Goal: Register for event/course

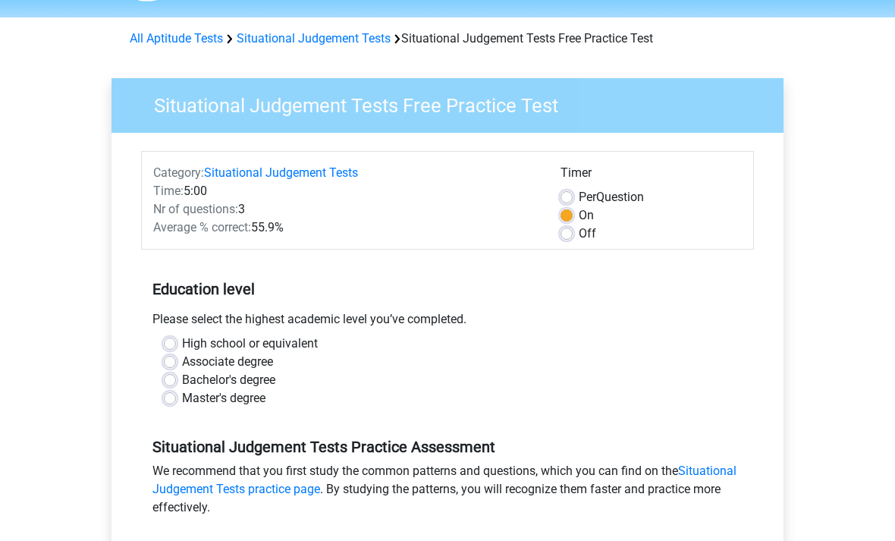
scroll to position [46, 0]
click at [579, 231] on label "Off" at bounding box center [587, 234] width 17 height 18
click at [571, 231] on input "Off" at bounding box center [567, 232] width 12 height 15
radio input "true"
click at [579, 212] on label "On" at bounding box center [586, 215] width 15 height 18
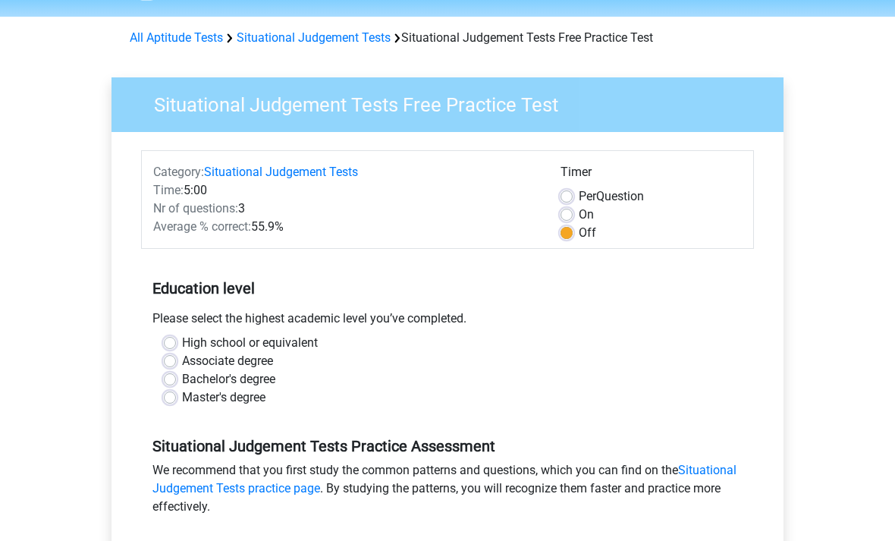
click at [565, 212] on input "On" at bounding box center [567, 213] width 12 height 15
radio input "true"
click at [579, 236] on label "Off" at bounding box center [587, 234] width 17 height 18
click at [568, 236] on input "Off" at bounding box center [567, 232] width 12 height 15
radio input "true"
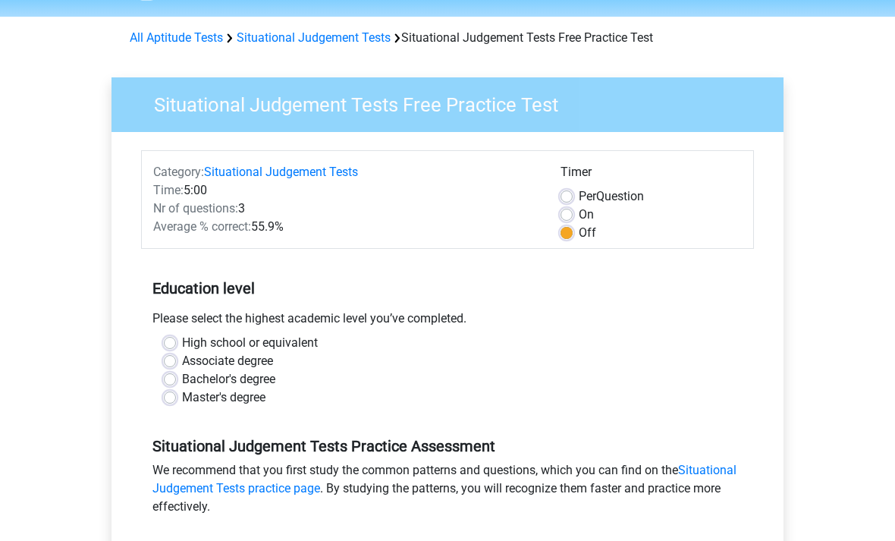
click at [176, 337] on div "High school or equivalent" at bounding box center [448, 344] width 568 height 18
click at [179, 338] on div "High school or equivalent" at bounding box center [448, 344] width 568 height 18
click at [182, 339] on label "High school or equivalent" at bounding box center [250, 344] width 136 height 18
click at [166, 339] on input "High school or equivalent" at bounding box center [170, 342] width 12 height 15
radio input "true"
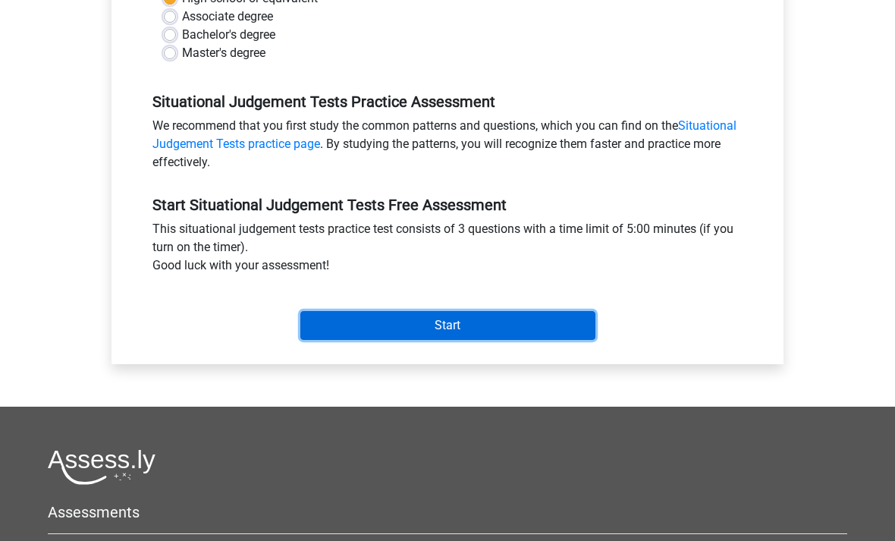
scroll to position [386, 0]
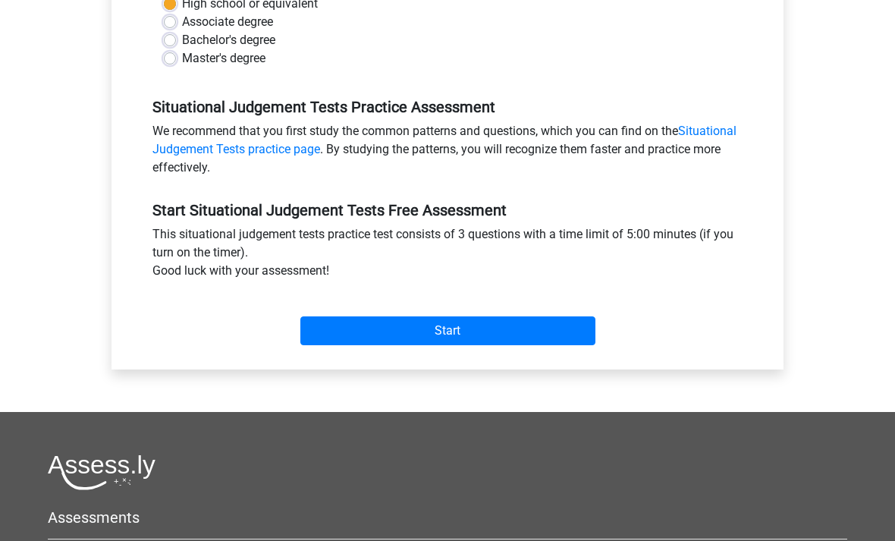
click at [341, 322] on input "Start" at bounding box center [447, 330] width 295 height 29
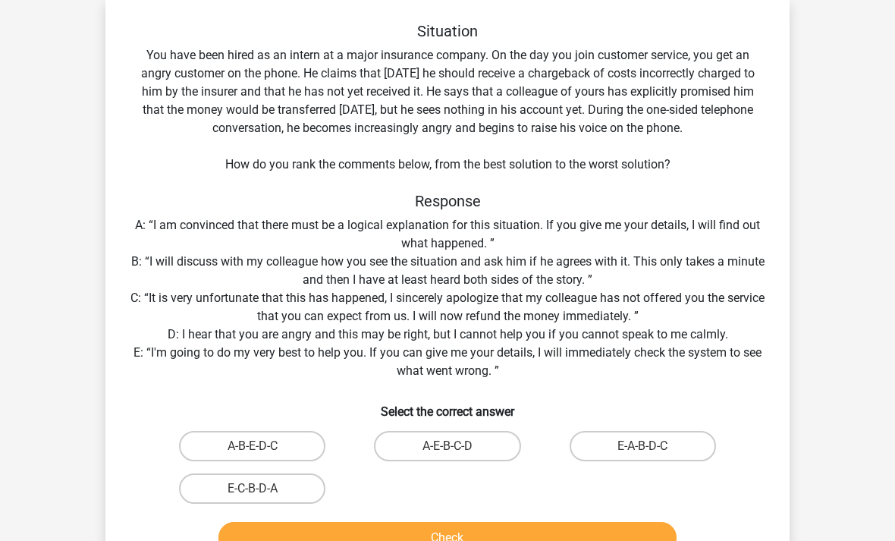
scroll to position [68, 0]
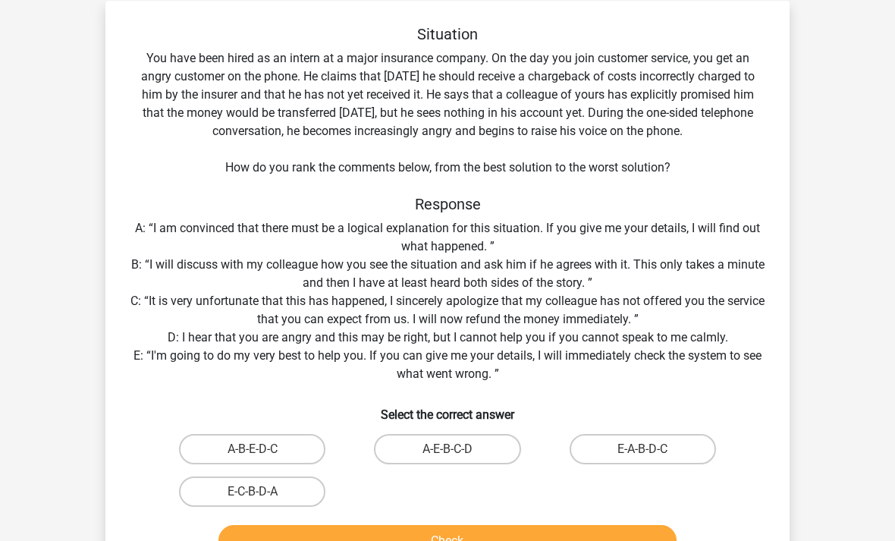
click at [288, 458] on label "A-B-E-D-C" at bounding box center [252, 450] width 146 height 30
click at [263, 458] on input "A-B-E-D-C" at bounding box center [258, 455] width 10 height 10
radio input "true"
click at [473, 454] on label "A-E-B-C-D" at bounding box center [447, 449] width 146 height 30
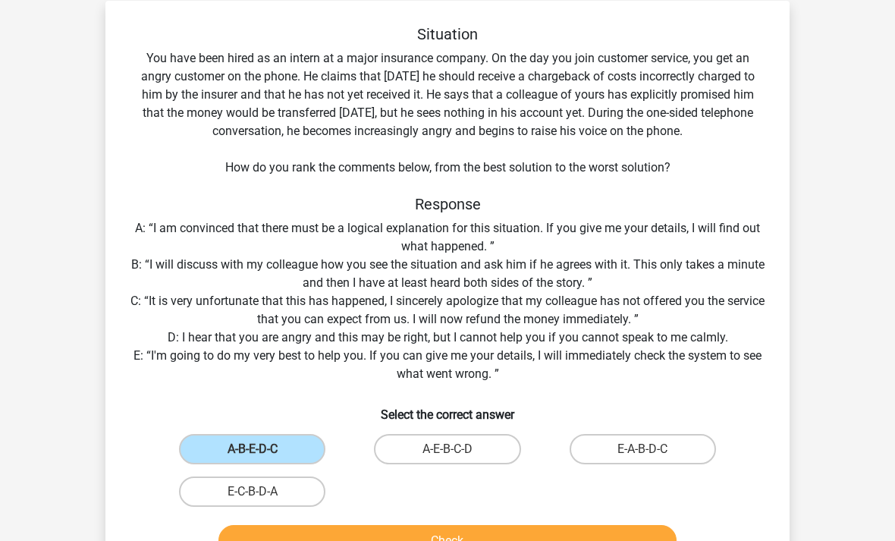
click at [458, 454] on input "A-E-B-C-D" at bounding box center [453, 454] width 10 height 10
radio input "true"
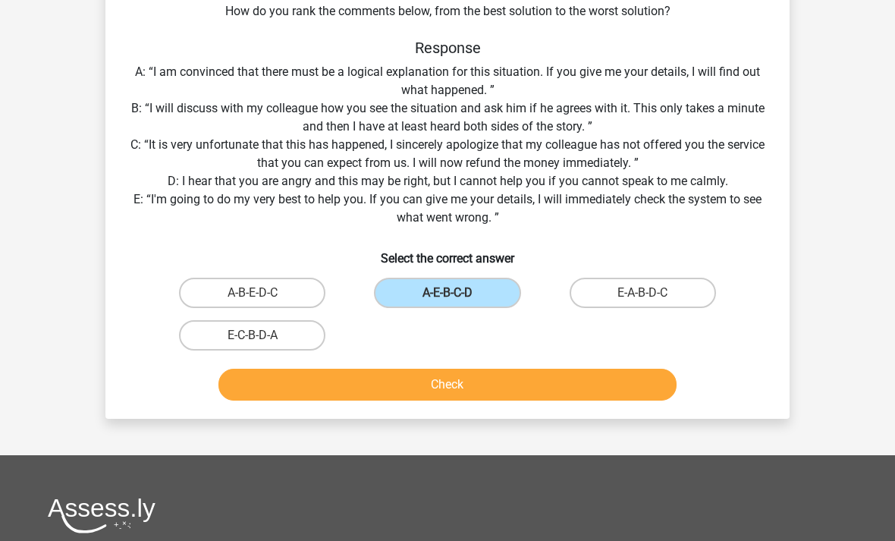
scroll to position [225, 0]
click at [252, 382] on button "Check" at bounding box center [448, 386] width 459 height 32
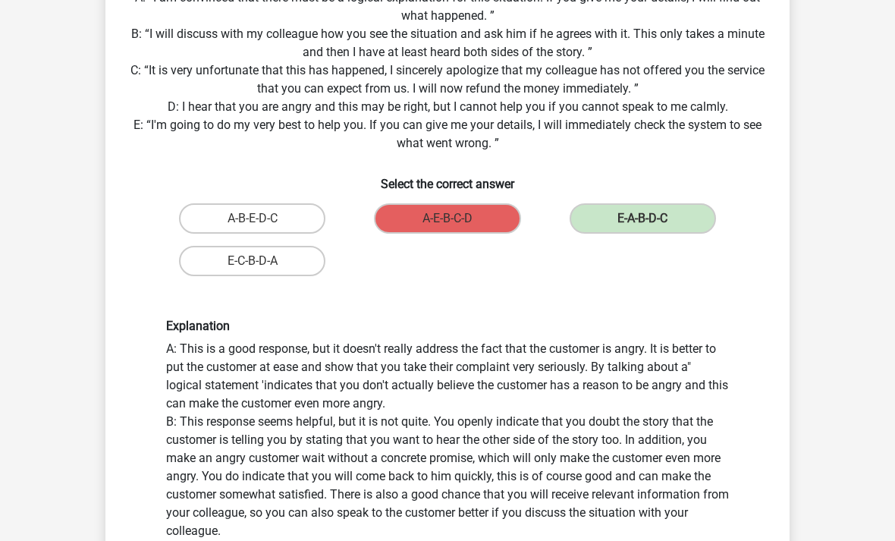
scroll to position [301, 0]
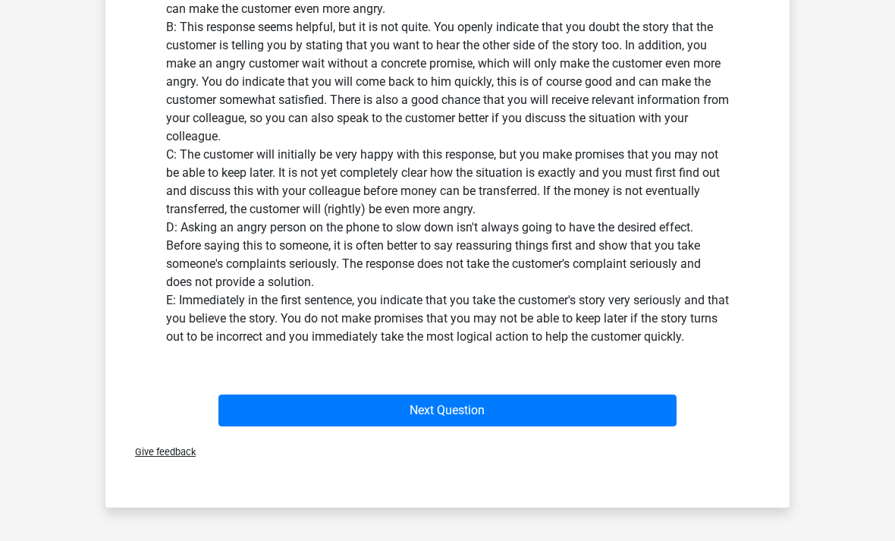
click at [616, 426] on button "Next Question" at bounding box center [448, 411] width 459 height 32
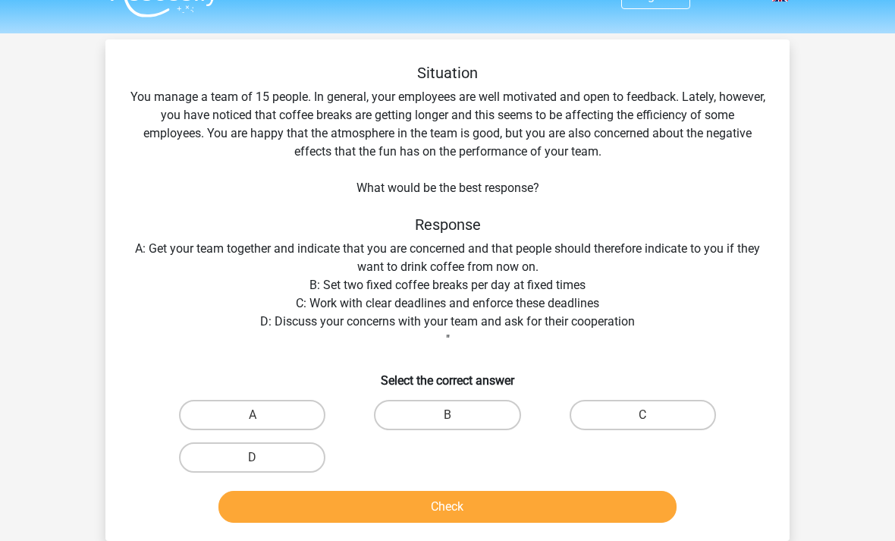
scroll to position [33, 0]
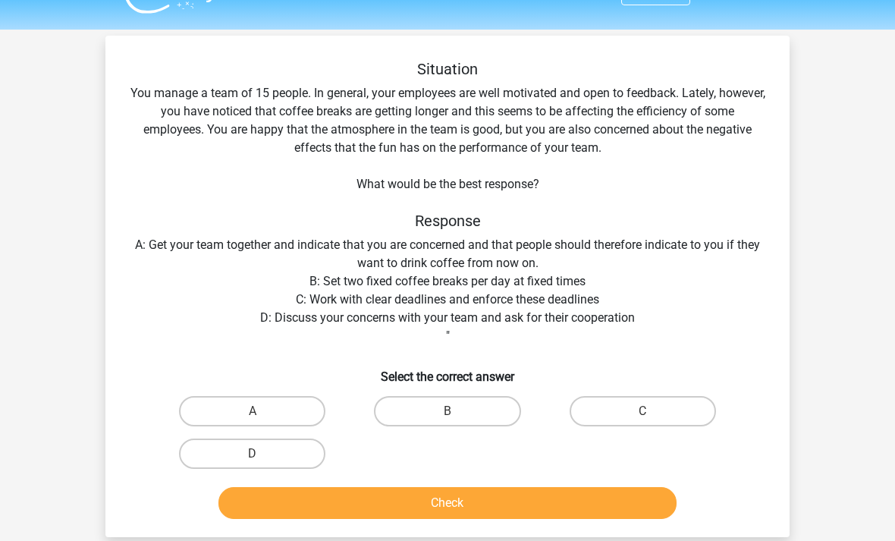
click at [230, 439] on label "D" at bounding box center [252, 454] width 146 height 30
click at [253, 455] on input "D" at bounding box center [258, 460] width 10 height 10
radio input "true"
click at [205, 458] on label "D" at bounding box center [252, 454] width 146 height 30
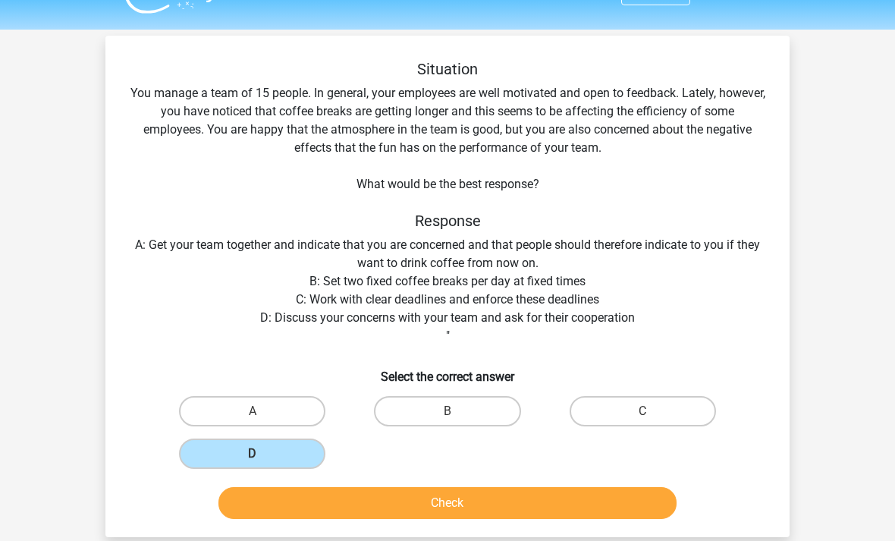
click at [253, 458] on input "D" at bounding box center [258, 459] width 10 height 10
click at [265, 513] on button "Check" at bounding box center [448, 503] width 459 height 32
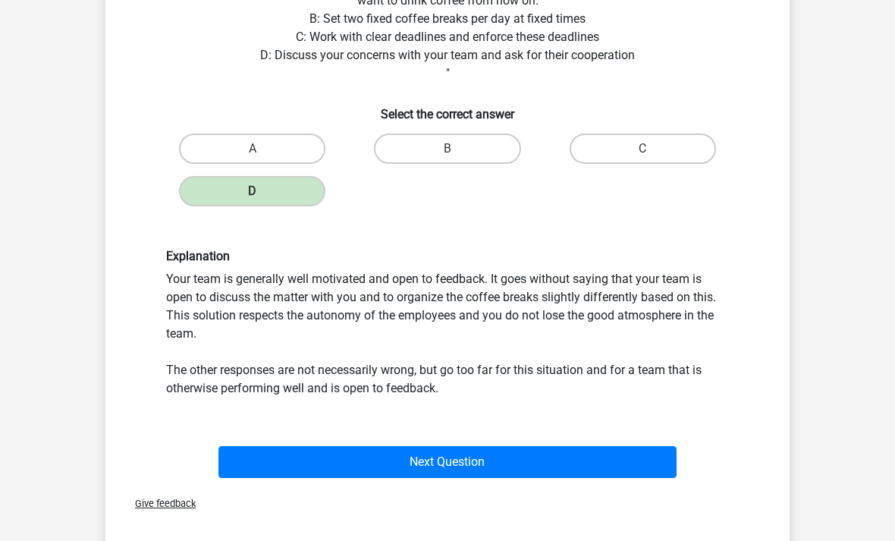
click at [513, 466] on button "Next Question" at bounding box center [448, 462] width 459 height 32
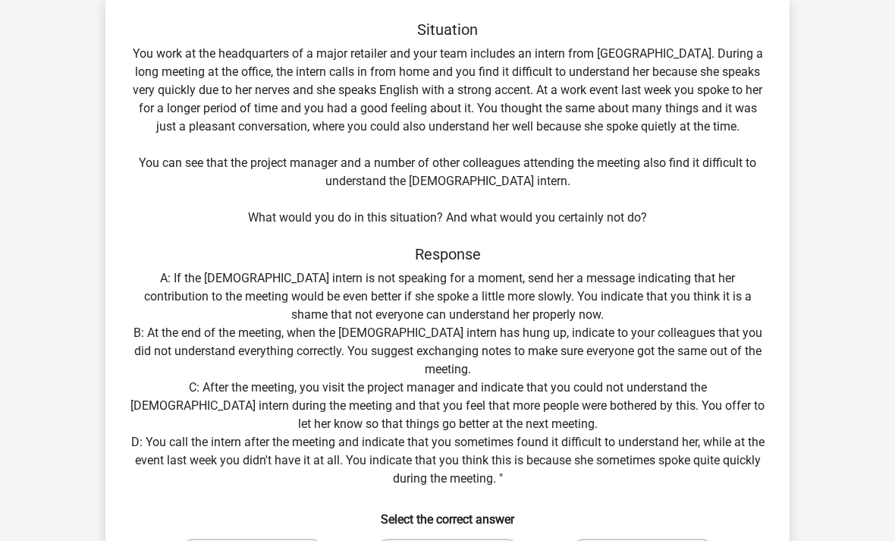
scroll to position [74, 0]
radio input "true"
click at [536, 523] on h6 "Select the correct answer" at bounding box center [448, 513] width 636 height 27
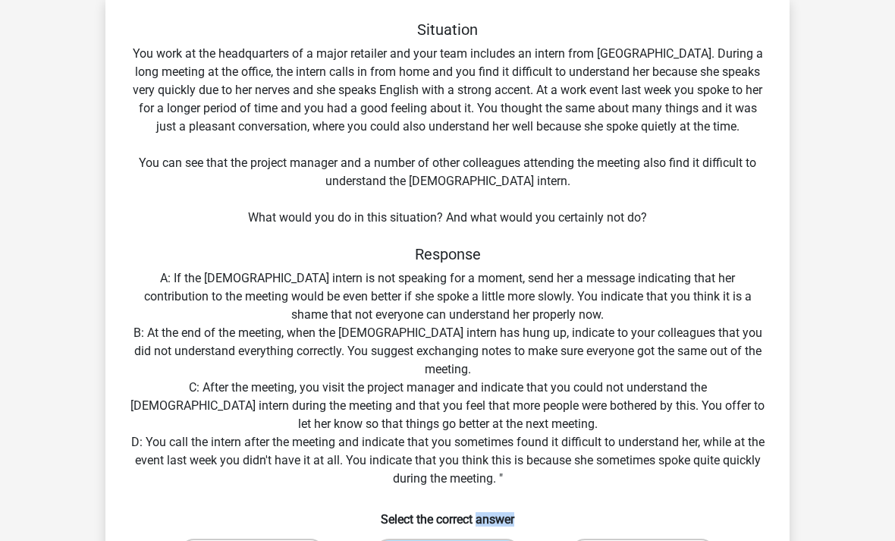
click at [552, 510] on h6 "Select the correct answer" at bounding box center [448, 513] width 636 height 27
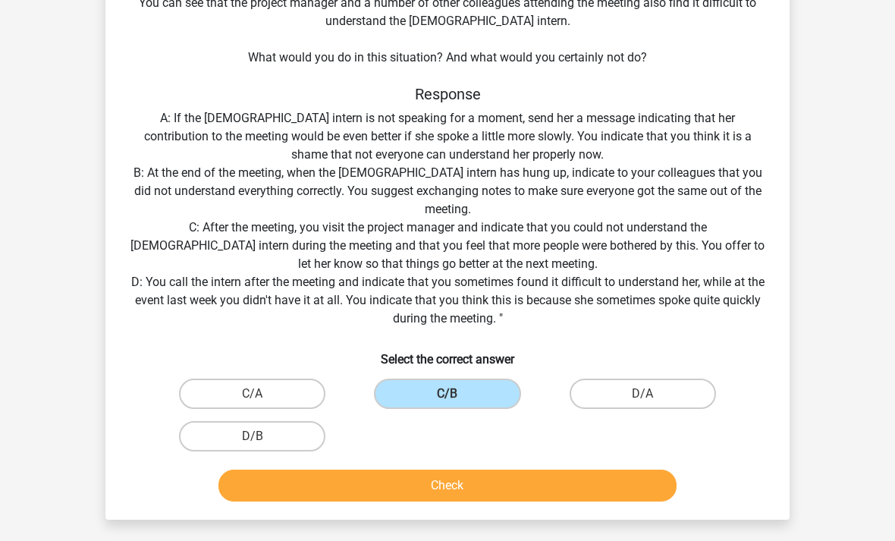
scroll to position [231, 0]
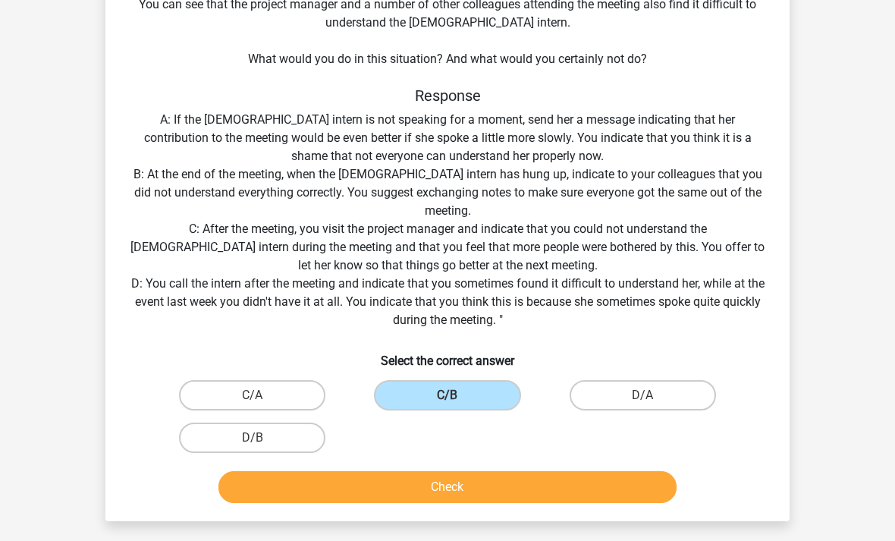
click at [377, 482] on button "Check" at bounding box center [448, 488] width 459 height 32
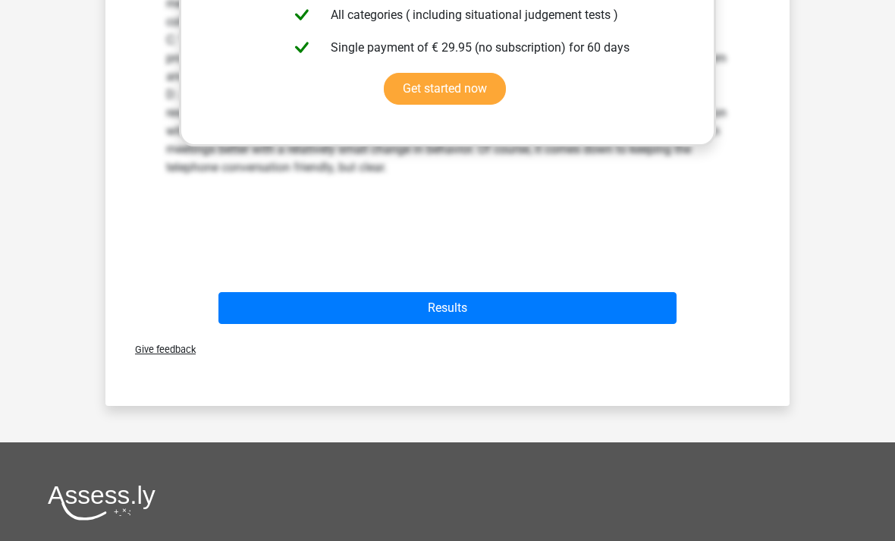
scroll to position [893, 0]
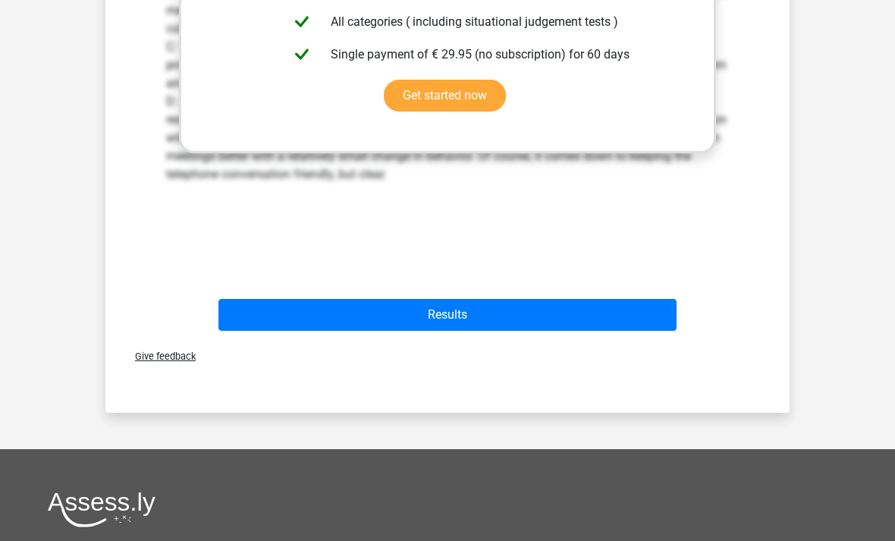
click at [525, 288] on div "Results" at bounding box center [448, 312] width 636 height 50
click at [499, 315] on button "Results" at bounding box center [448, 315] width 459 height 32
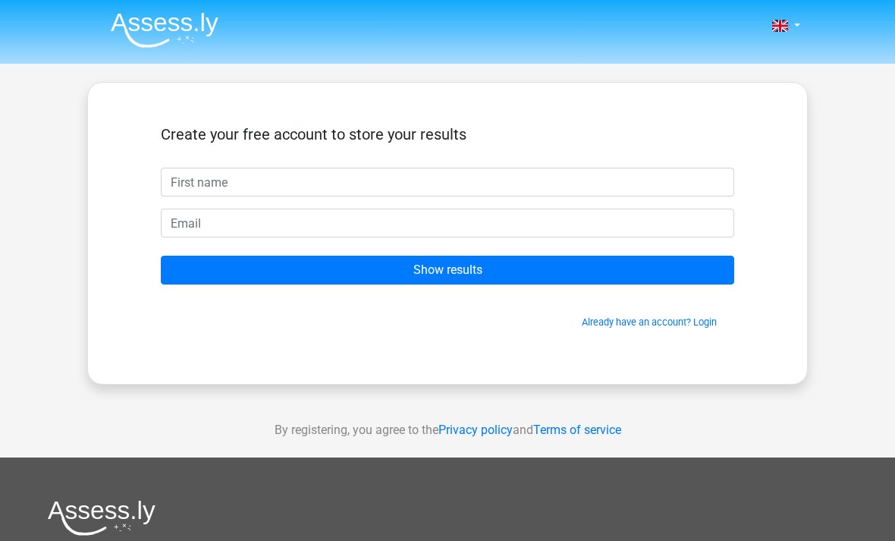
click at [536, 185] on input "text" at bounding box center [448, 182] width 574 height 29
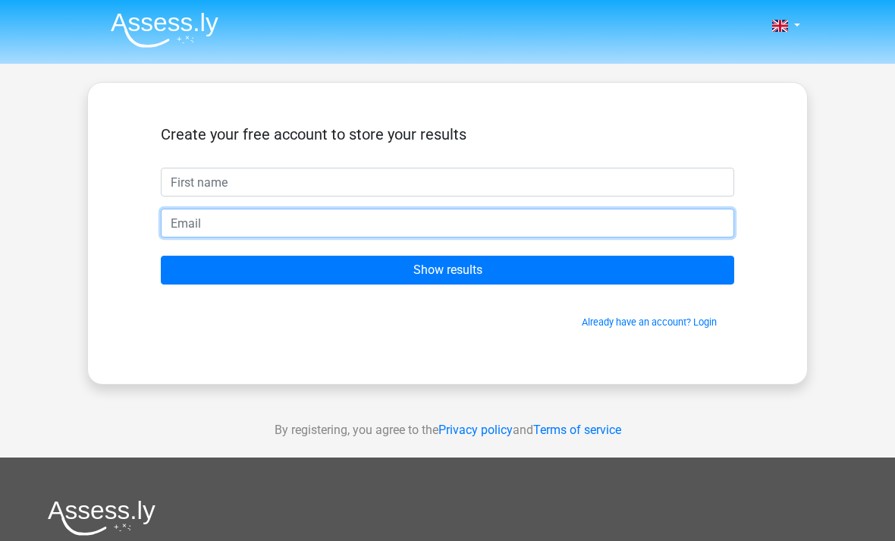
click at [289, 225] on input "email" at bounding box center [448, 223] width 574 height 29
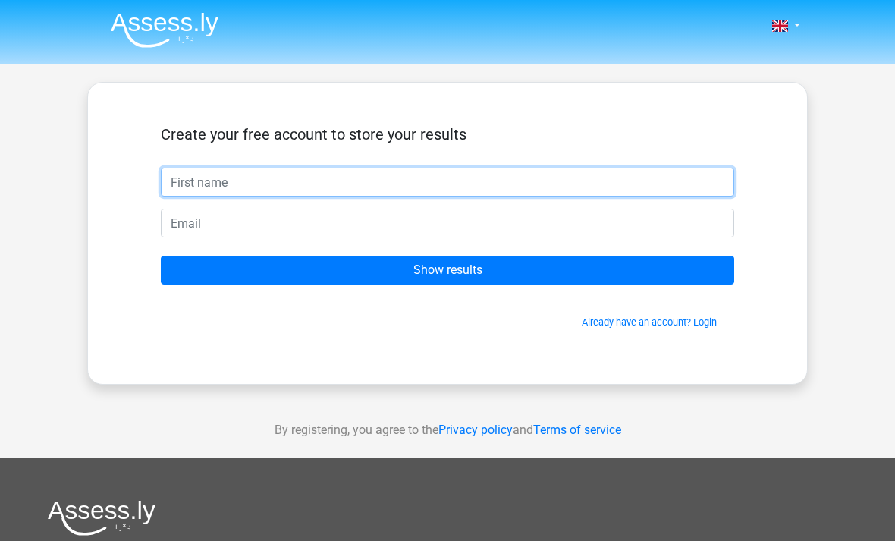
click at [289, 196] on input "text" at bounding box center [448, 182] width 574 height 29
click at [325, 181] on input "text" at bounding box center [448, 182] width 574 height 29
click at [341, 176] on input "text" at bounding box center [448, 182] width 574 height 29
click at [382, 182] on input "text" at bounding box center [448, 182] width 574 height 29
click at [387, 182] on input "text" at bounding box center [448, 182] width 574 height 29
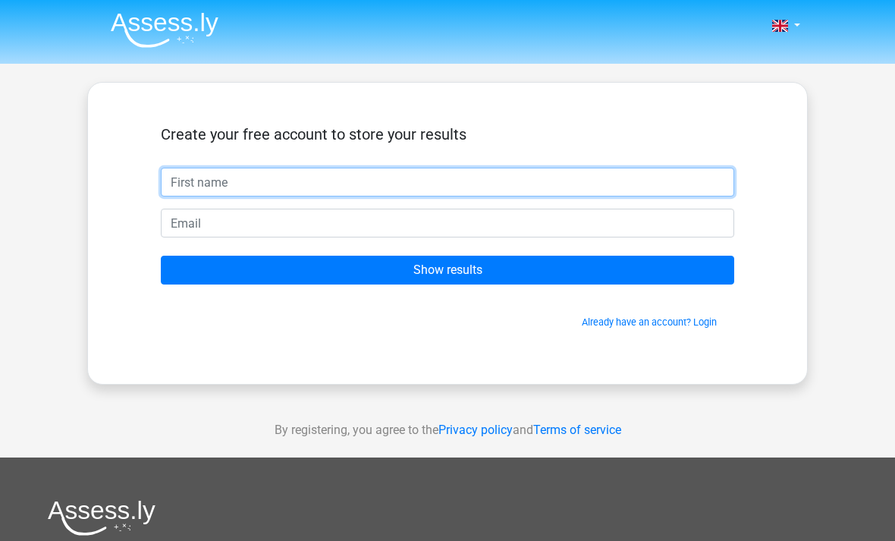
click at [391, 177] on input "text" at bounding box center [448, 182] width 574 height 29
click at [602, 187] on input "text" at bounding box center [448, 182] width 574 height 29
click at [527, 195] on input "text" at bounding box center [448, 182] width 574 height 29
click at [650, 182] on input "text" at bounding box center [448, 182] width 574 height 29
click at [649, 182] on input "text" at bounding box center [448, 182] width 574 height 29
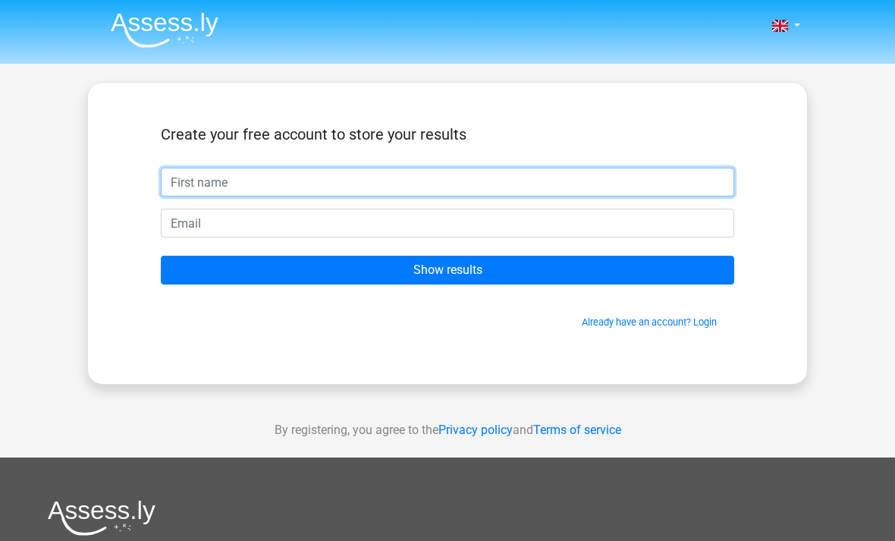
click at [301, 192] on input "text" at bounding box center [448, 182] width 574 height 29
click at [338, 197] on input "text" at bounding box center [448, 182] width 574 height 29
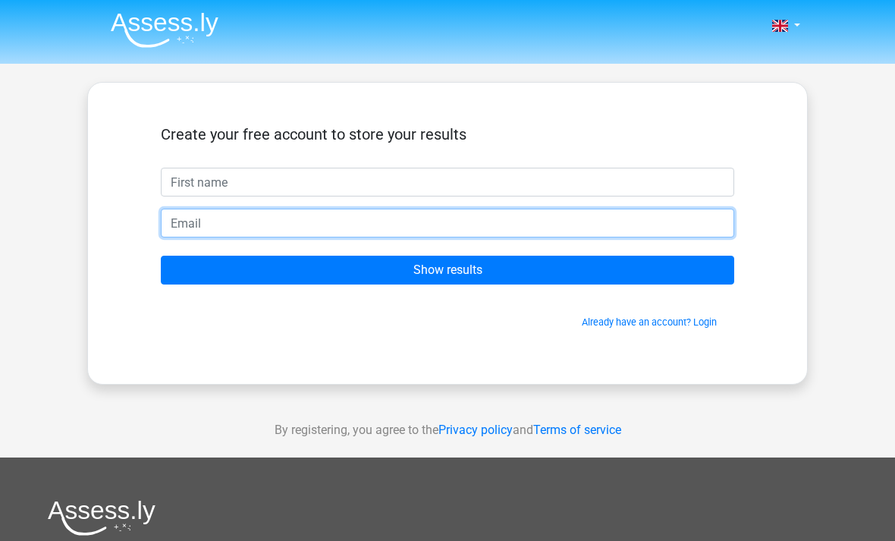
click at [309, 221] on input "email" at bounding box center [448, 223] width 574 height 29
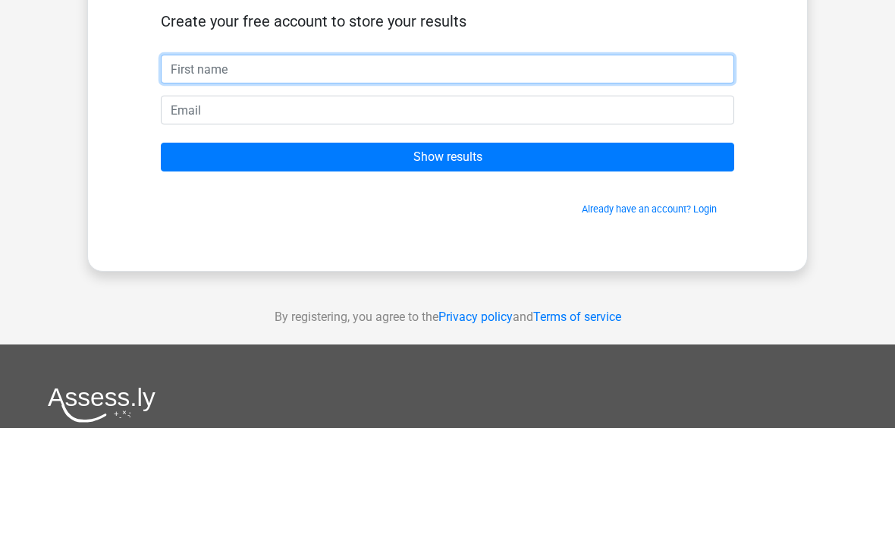
click at [506, 168] on input "text" at bounding box center [448, 182] width 574 height 29
type input "A"
click at [243, 168] on input "alexia.bankov@learnatwren.org" at bounding box center [448, 182] width 574 height 29
click at [246, 168] on input "alexia.bankov@learnatwren.org" at bounding box center [448, 182] width 574 height 29
type input "alexia.bankova@learnatwren.org"
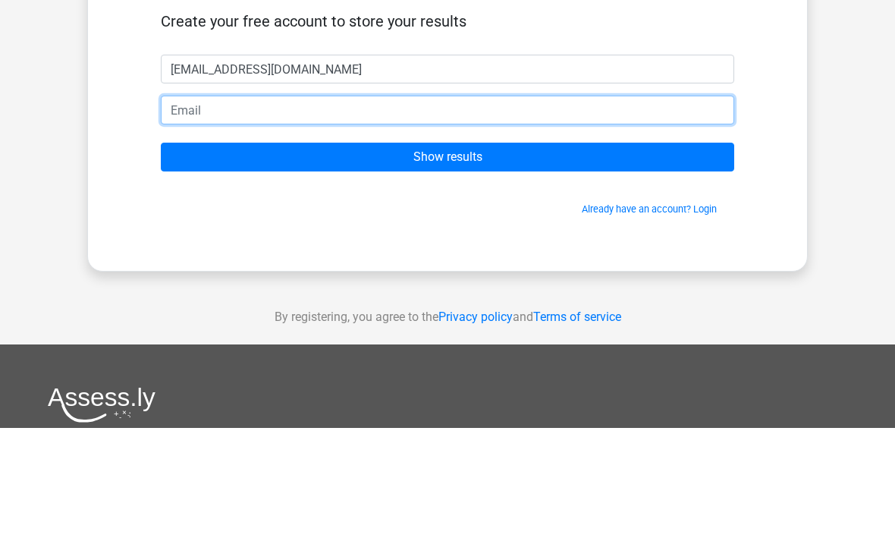
click at [333, 209] on input "email" at bounding box center [448, 223] width 574 height 29
type input "dizzylime19"
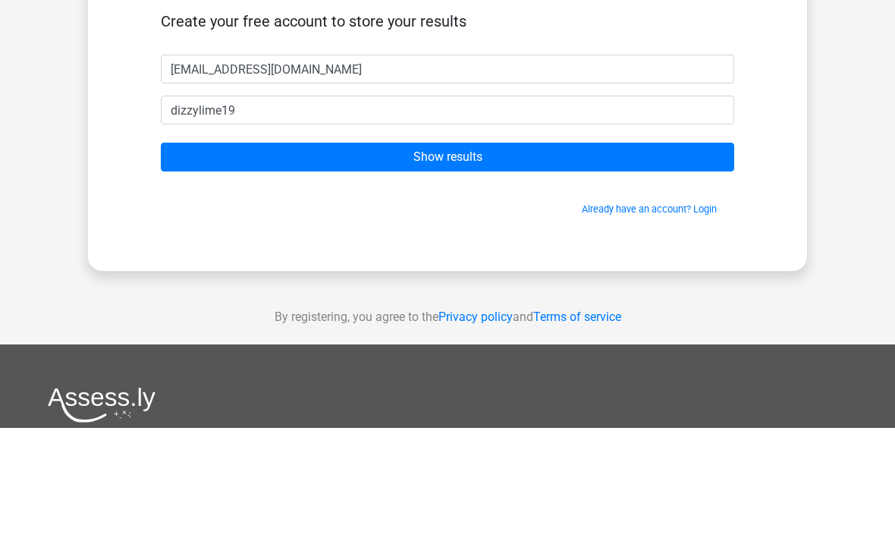
click at [536, 256] on input "Show results" at bounding box center [448, 270] width 574 height 29
click at [477, 256] on input "Show results" at bounding box center [448, 270] width 574 height 29
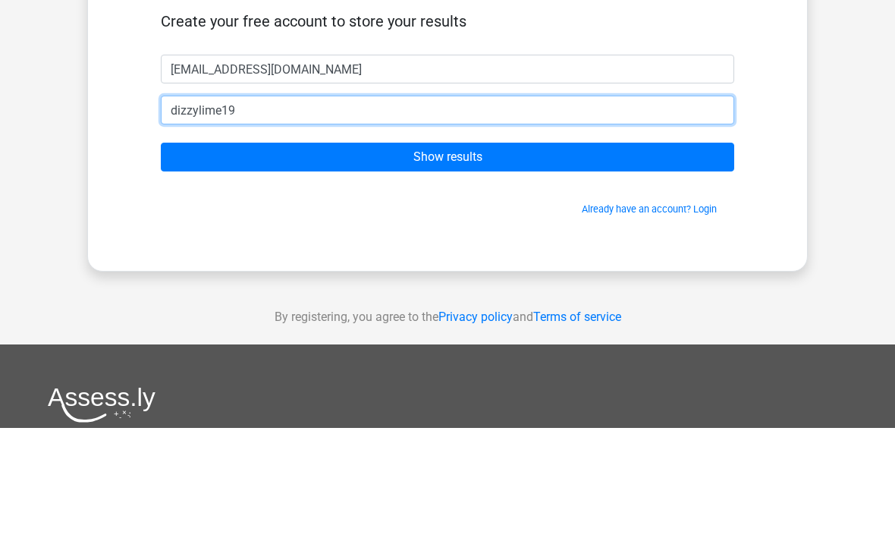
click at [472, 256] on input "Show results" at bounding box center [448, 270] width 574 height 29
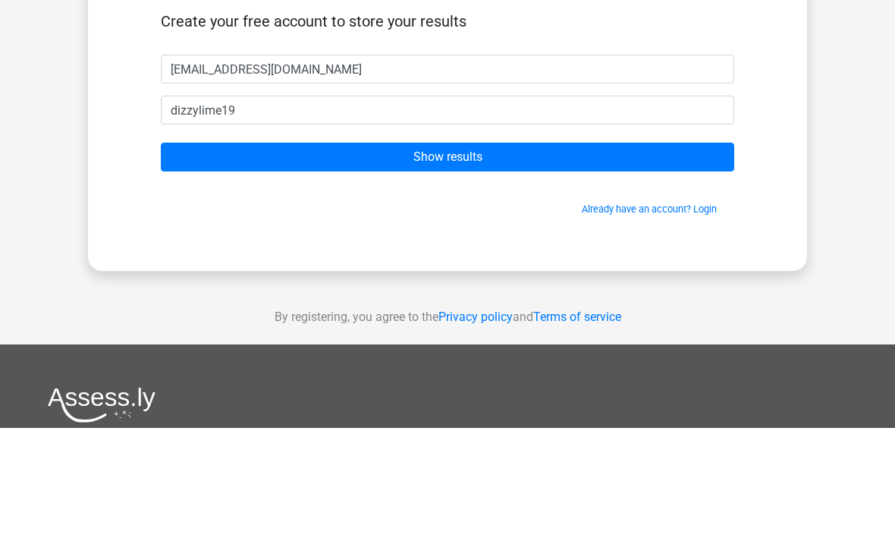
click at [472, 256] on input "Show results" at bounding box center [448, 270] width 574 height 29
click at [466, 256] on input "Show results" at bounding box center [448, 270] width 574 height 29
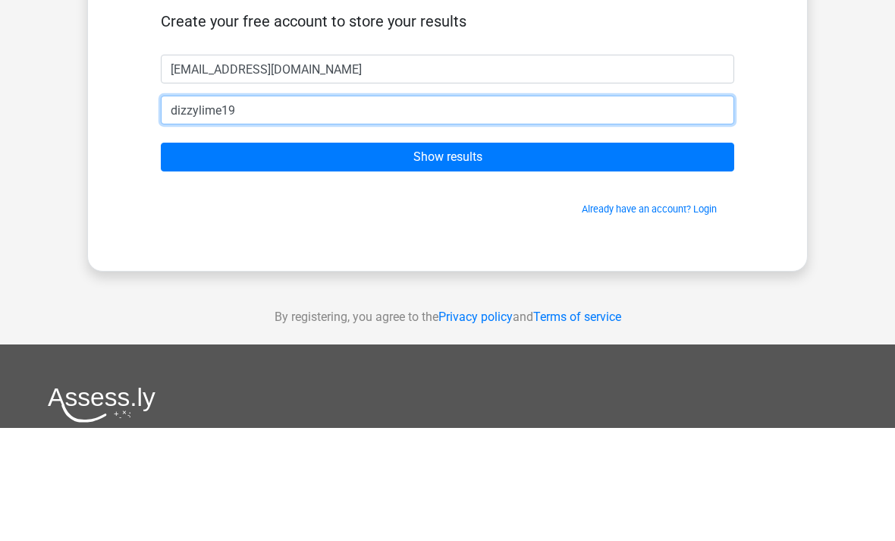
click at [458, 256] on input "Show results" at bounding box center [448, 270] width 574 height 29
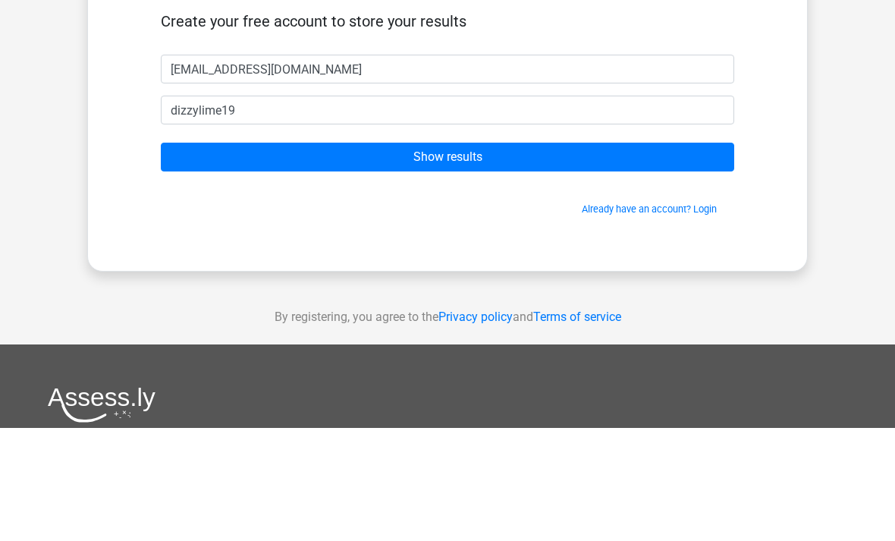
click at [452, 256] on input "Show results" at bounding box center [448, 270] width 574 height 29
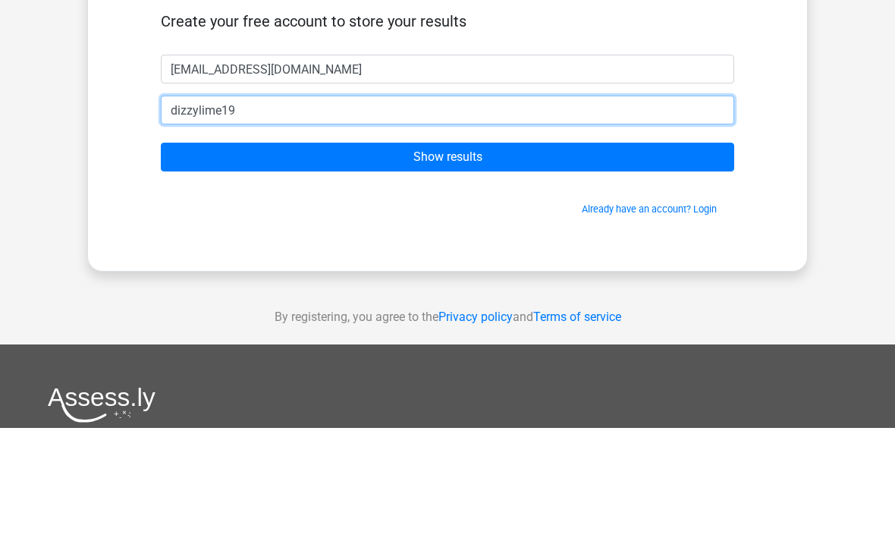
click at [668, 256] on input "Show results" at bounding box center [448, 270] width 574 height 29
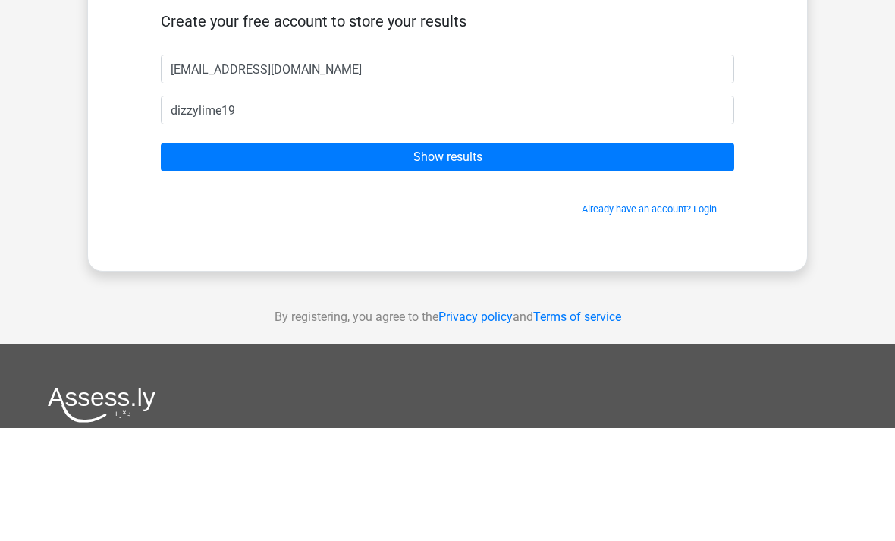
click at [675, 256] on input "Show results" at bounding box center [448, 270] width 574 height 29
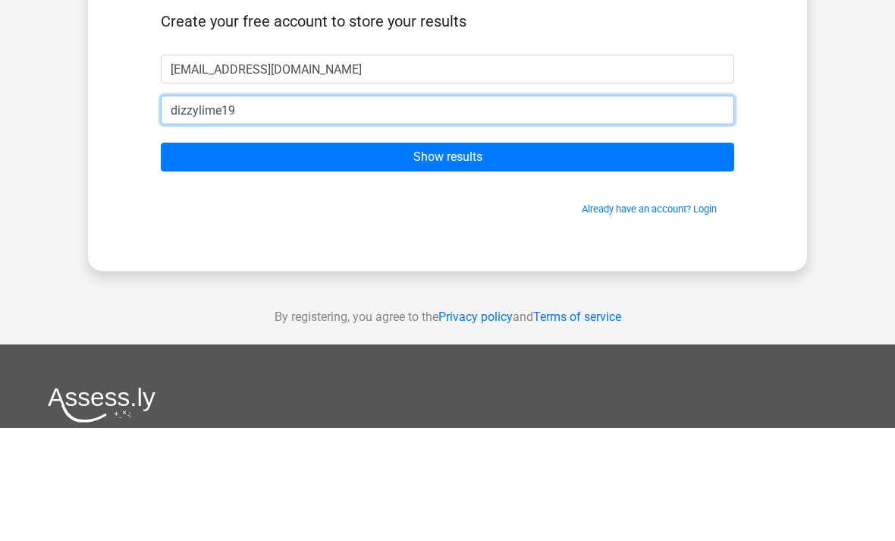
click at [672, 256] on input "Show results" at bounding box center [448, 270] width 574 height 29
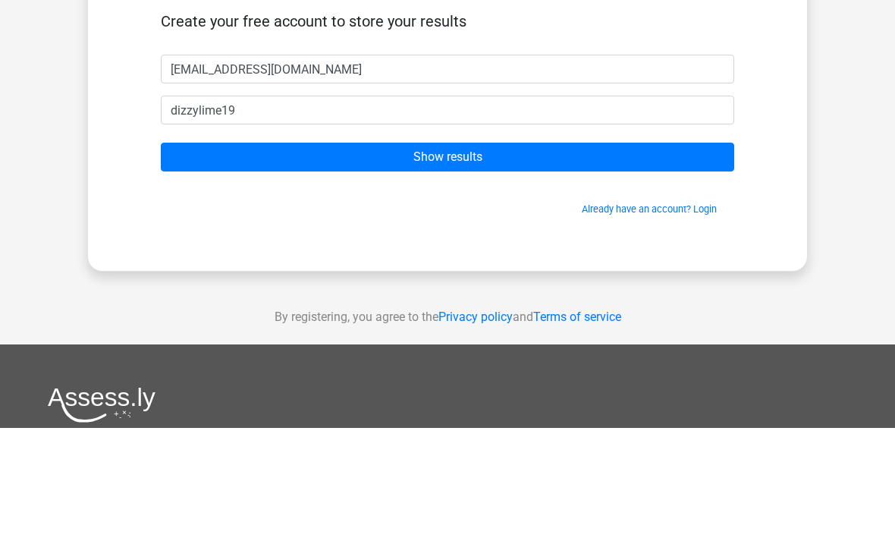
click at [669, 256] on input "Show results" at bounding box center [448, 270] width 574 height 29
click at [733, 125] on div "Create your free account to store your results" at bounding box center [448, 146] width 574 height 42
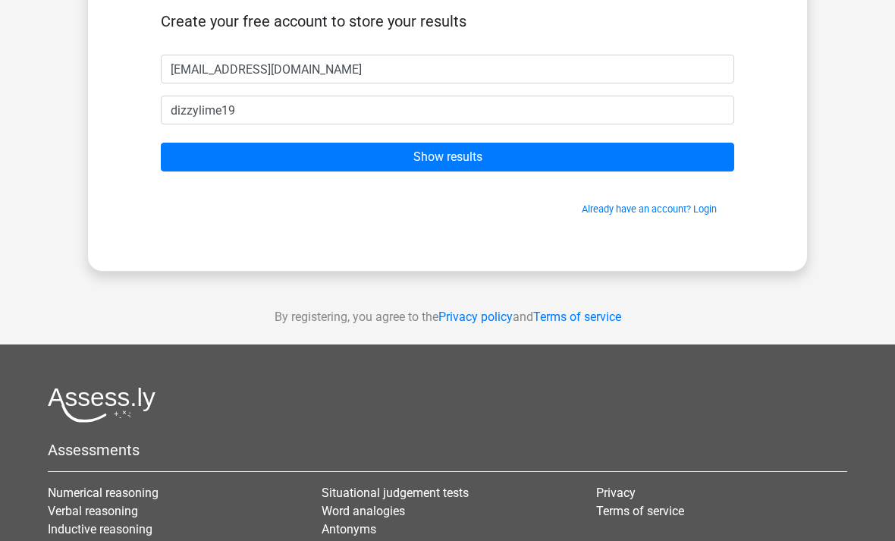
click at [693, 151] on input "Show results" at bounding box center [448, 157] width 574 height 29
